Goal: Transaction & Acquisition: Obtain resource

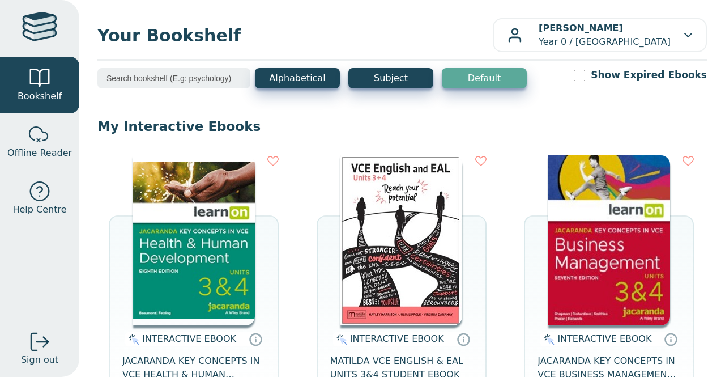
click at [482, 285] on div "INTERACTIVE EBOOK MATILDA VCE ENGLISH & EAL UNITS 3&4 STUDENT EBOOK OPEN EBOOK" at bounding box center [402, 295] width 170 height 280
click at [179, 258] on img at bounding box center [194, 240] width 122 height 170
click at [170, 273] on img at bounding box center [194, 240] width 122 height 170
